Goal: Transaction & Acquisition: Purchase product/service

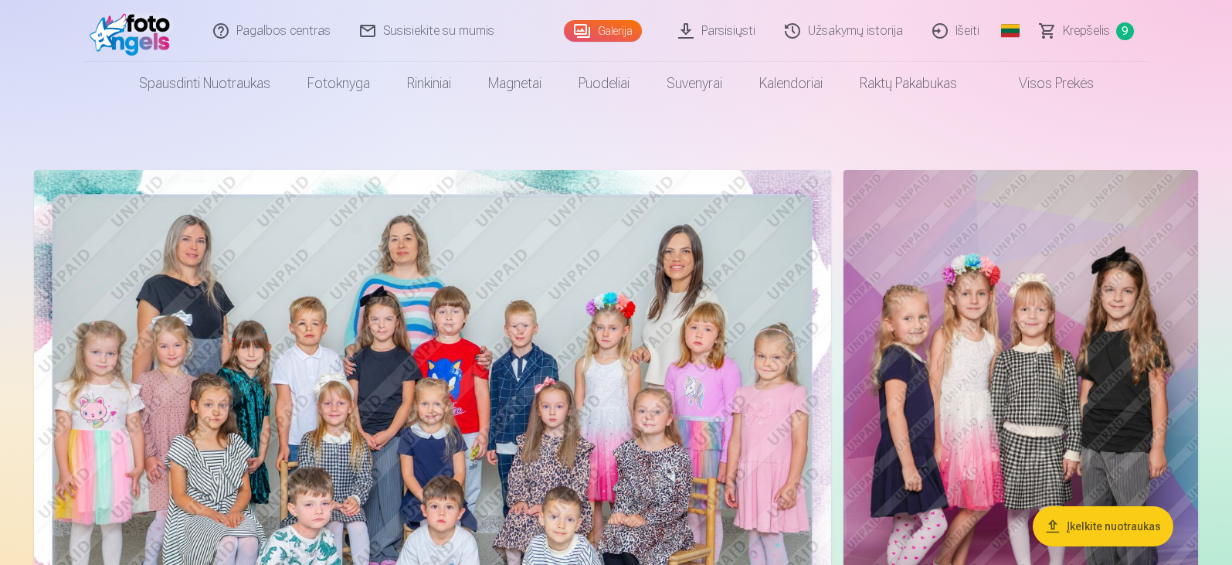
click at [1070, 35] on span "Krepšelis" at bounding box center [1086, 31] width 47 height 19
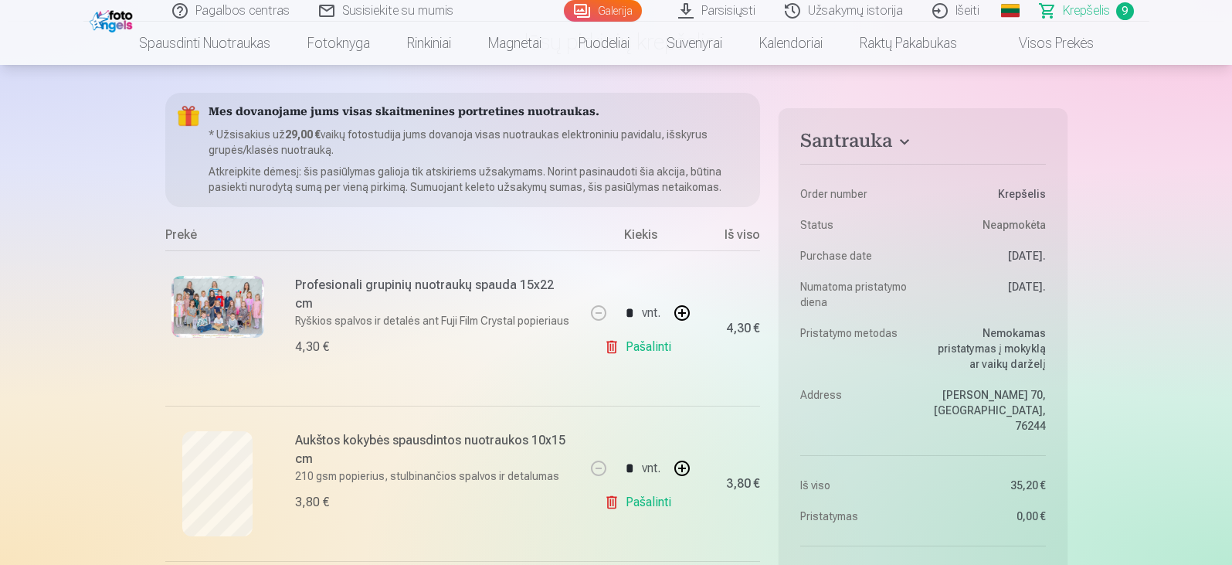
scroll to position [77, 0]
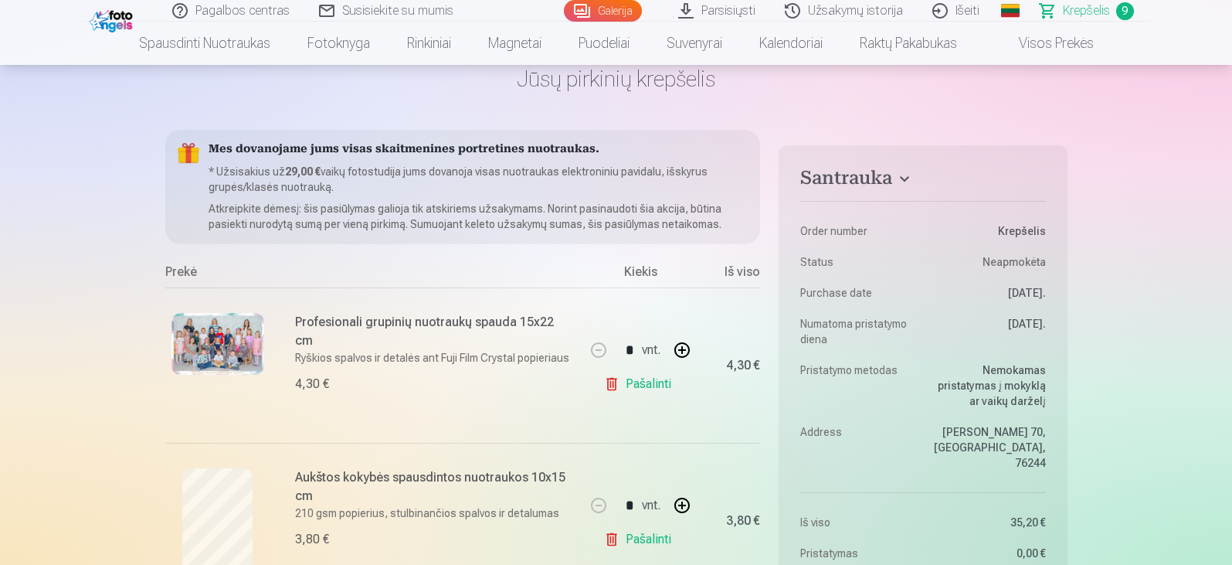
click at [101, 22] on img at bounding box center [113, 19] width 47 height 26
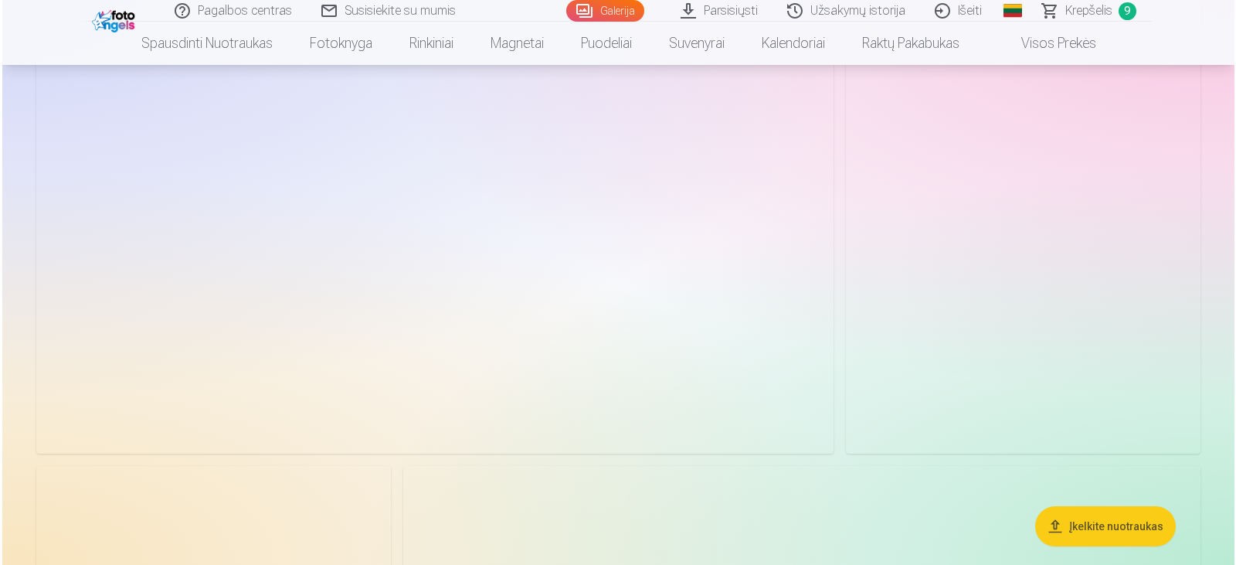
scroll to position [7958, 0]
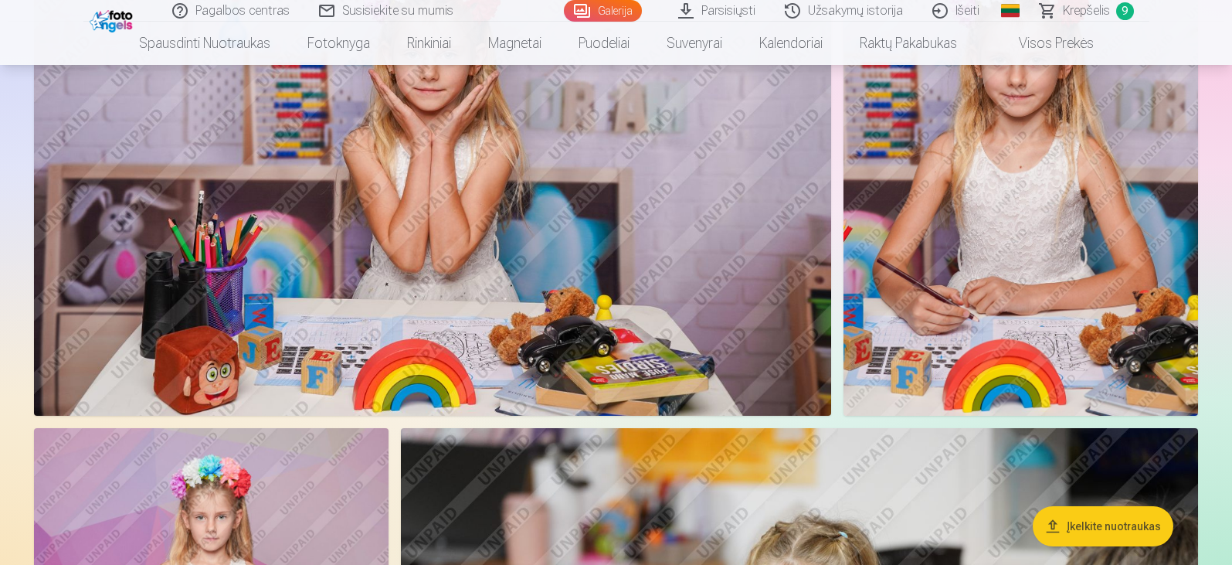
click at [488, 237] on img at bounding box center [432, 150] width 797 height 532
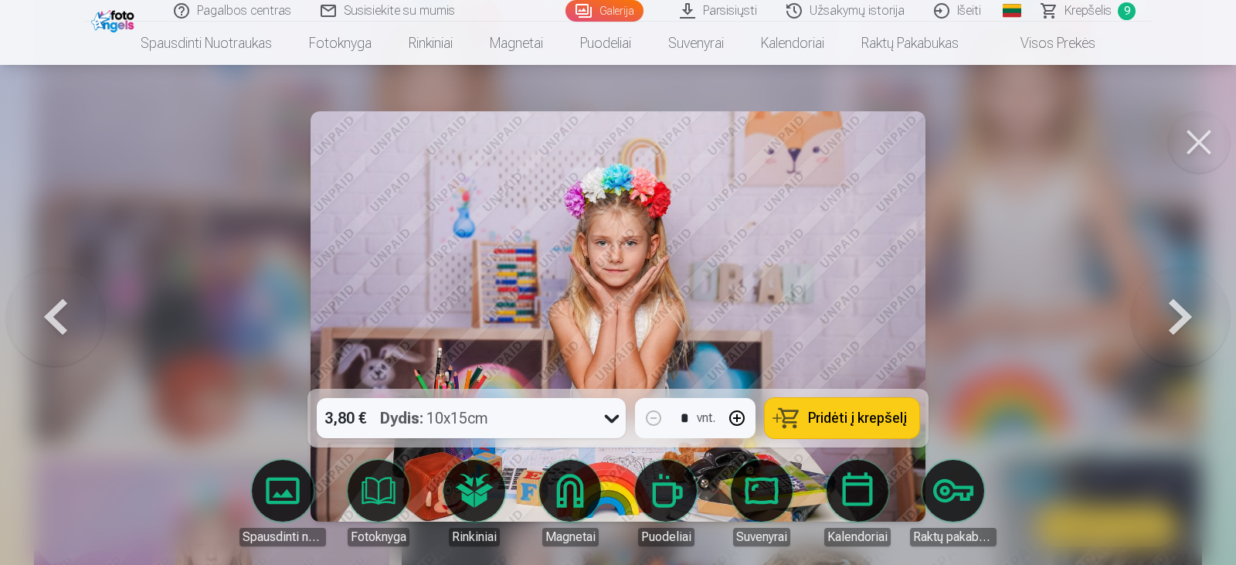
click at [586, 413] on div "3,80 € Dydis : 10x15cm" at bounding box center [457, 418] width 280 height 40
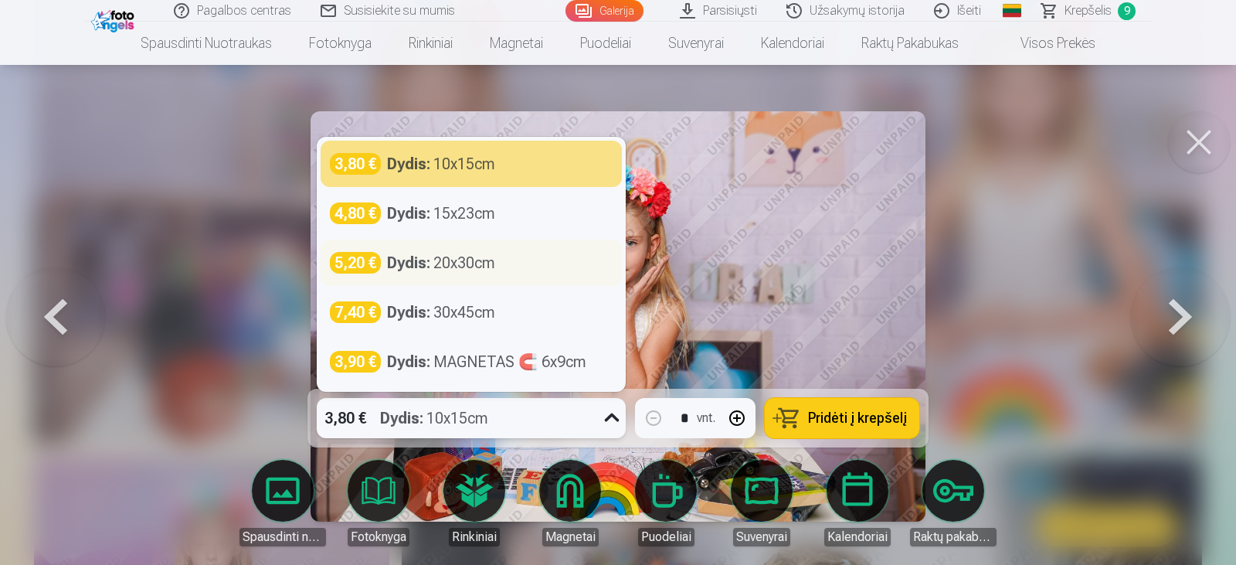
click at [401, 255] on strong "Dydis :" at bounding box center [408, 263] width 43 height 22
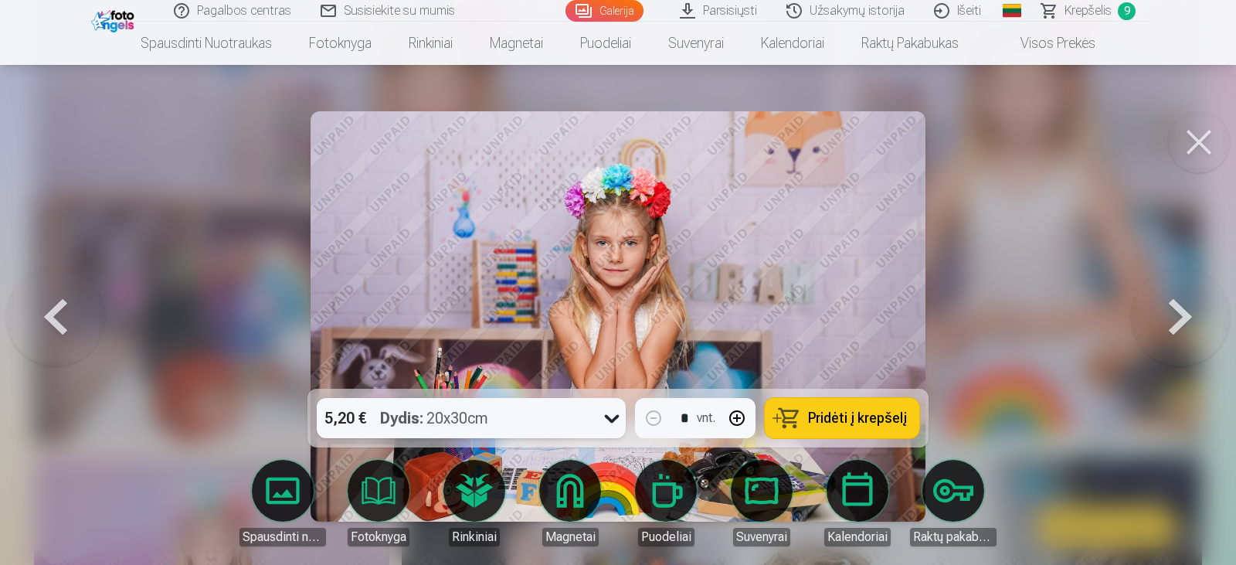
click at [835, 411] on span "Pridėti į krepšelį" at bounding box center [857, 418] width 99 height 14
click at [1198, 164] on button at bounding box center [1199, 142] width 62 height 62
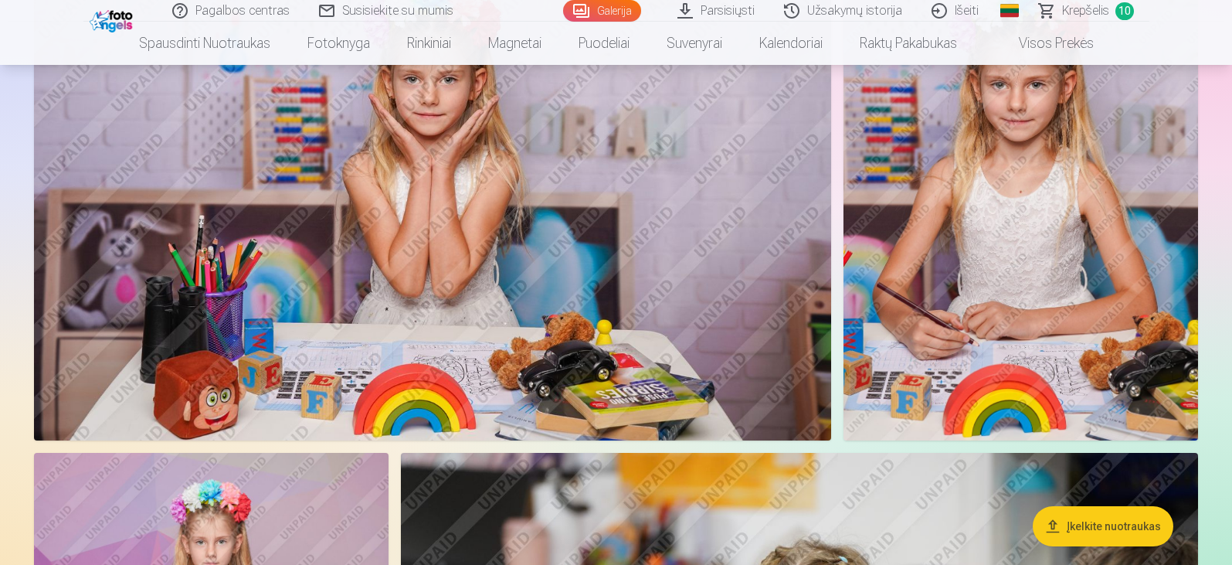
scroll to position [8320, 0]
